Goal: Information Seeking & Learning: Learn about a topic

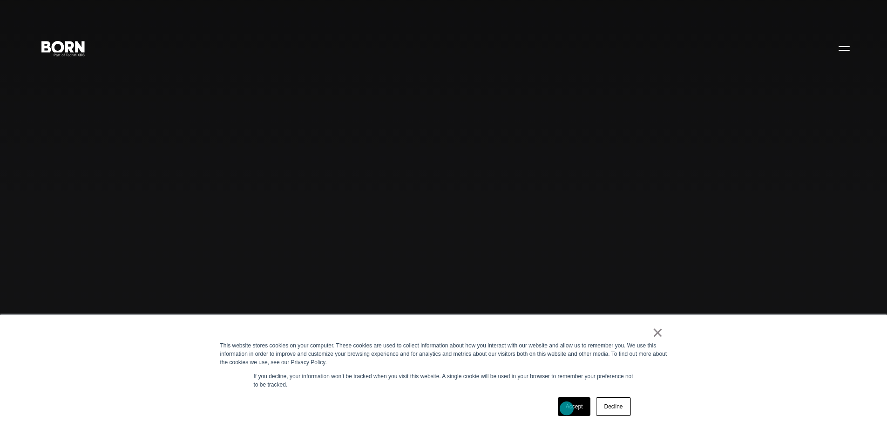
click at [566, 408] on link "Accept" at bounding box center [574, 406] width 33 height 19
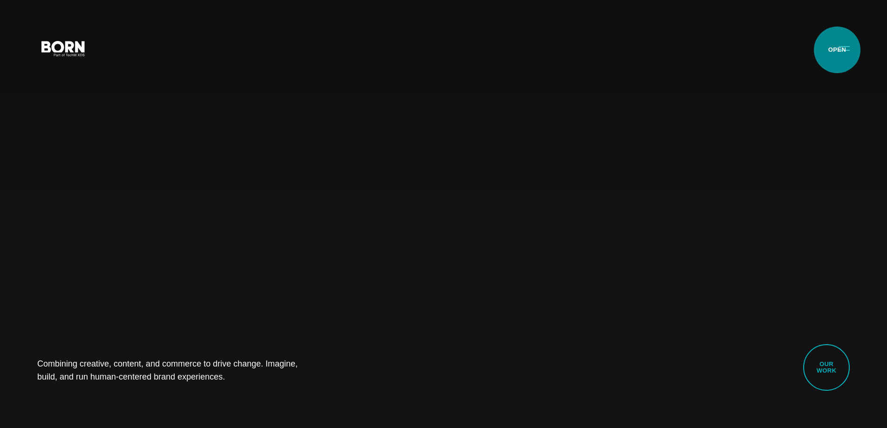
click at [842, 50] on button "Primary Menu" at bounding box center [844, 48] width 22 height 20
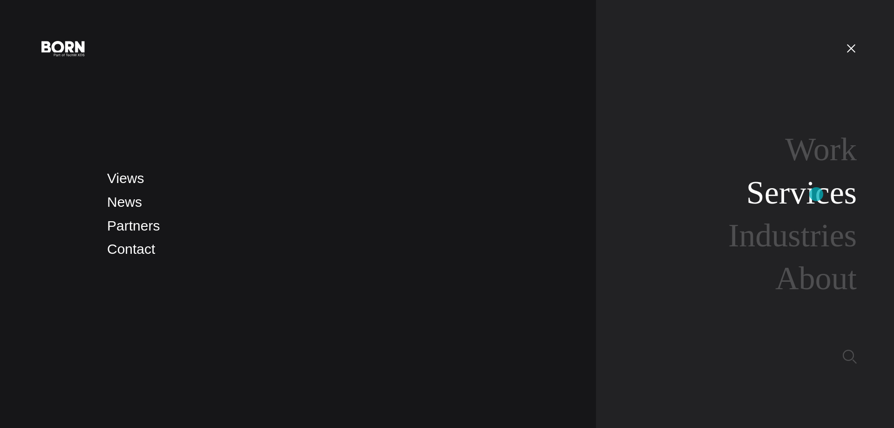
click at [816, 195] on link "Services" at bounding box center [801, 193] width 110 height 36
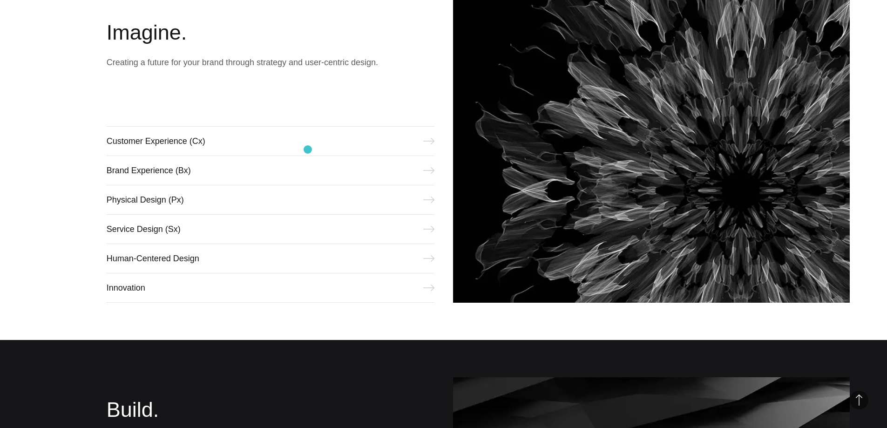
scroll to position [465, 0]
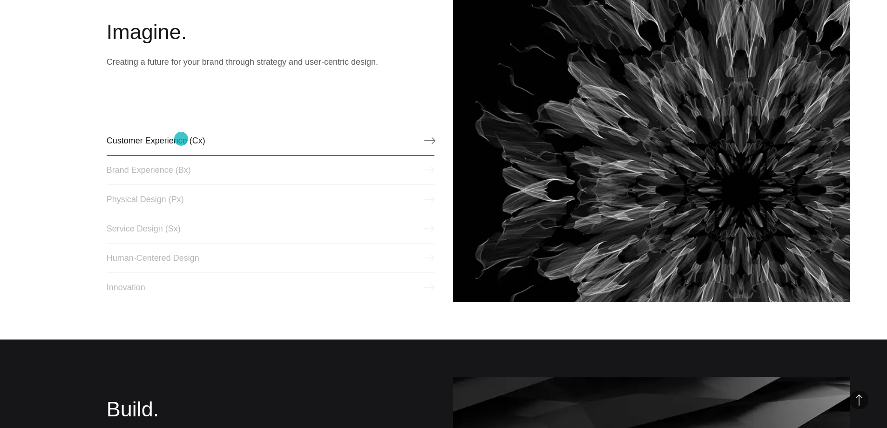
click at [181, 139] on link "Customer Experience (Cx)" at bounding box center [271, 141] width 328 height 30
